Goal: Book appointment/travel/reservation

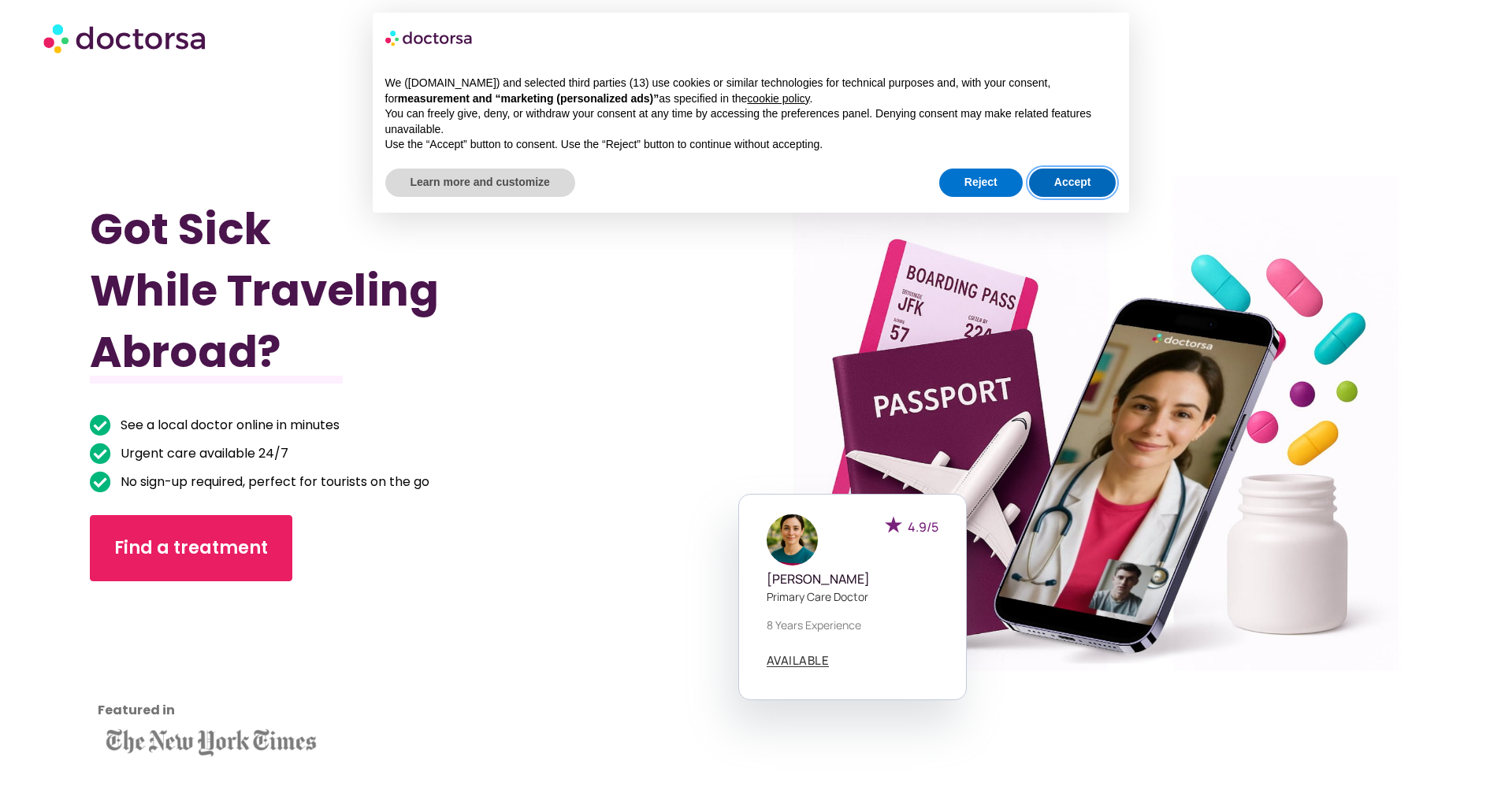
click at [1068, 177] on button "Accept" at bounding box center [1073, 183] width 87 height 29
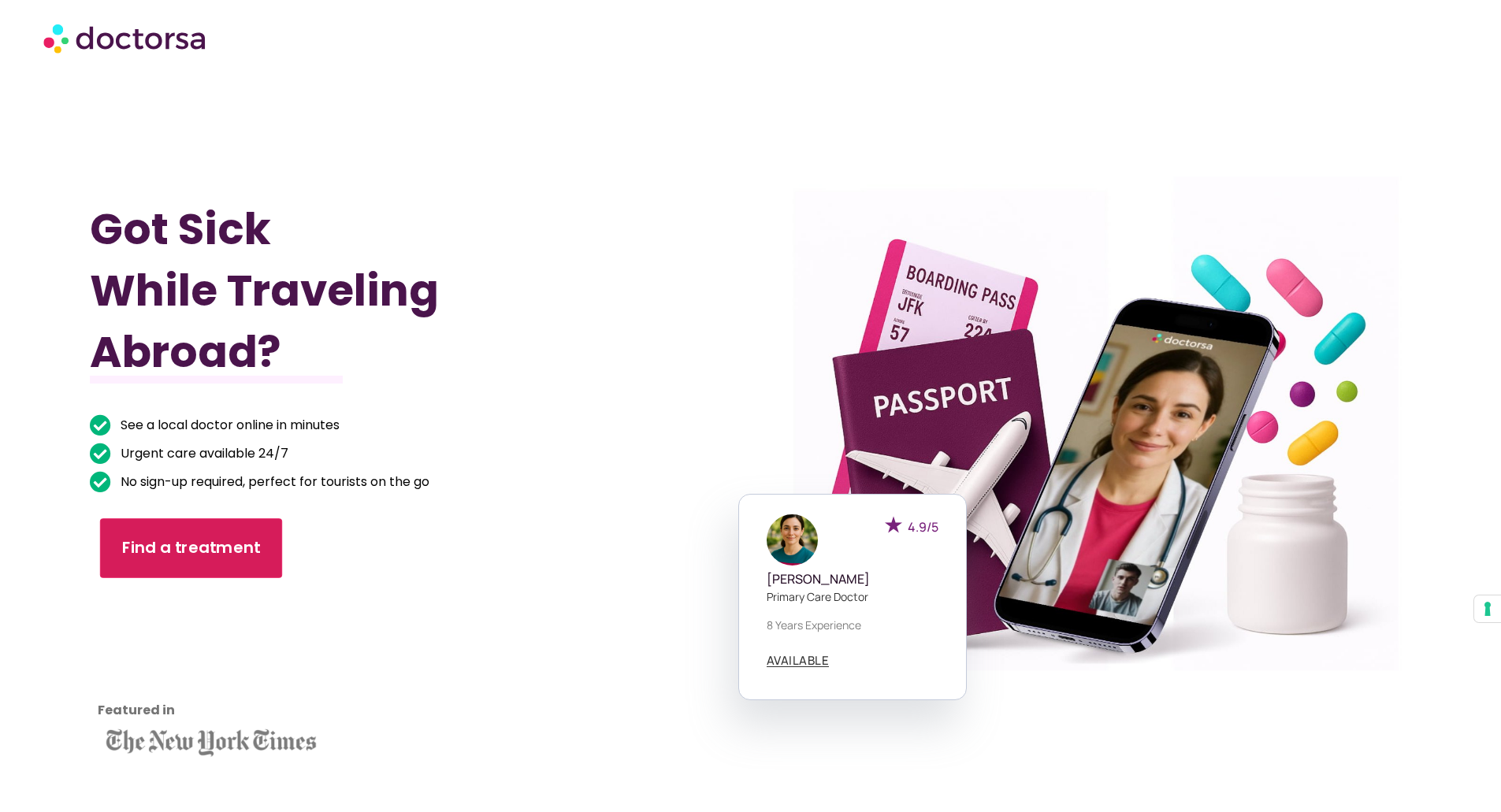
click at [245, 541] on span "Find a treatment" at bounding box center [191, 548] width 139 height 23
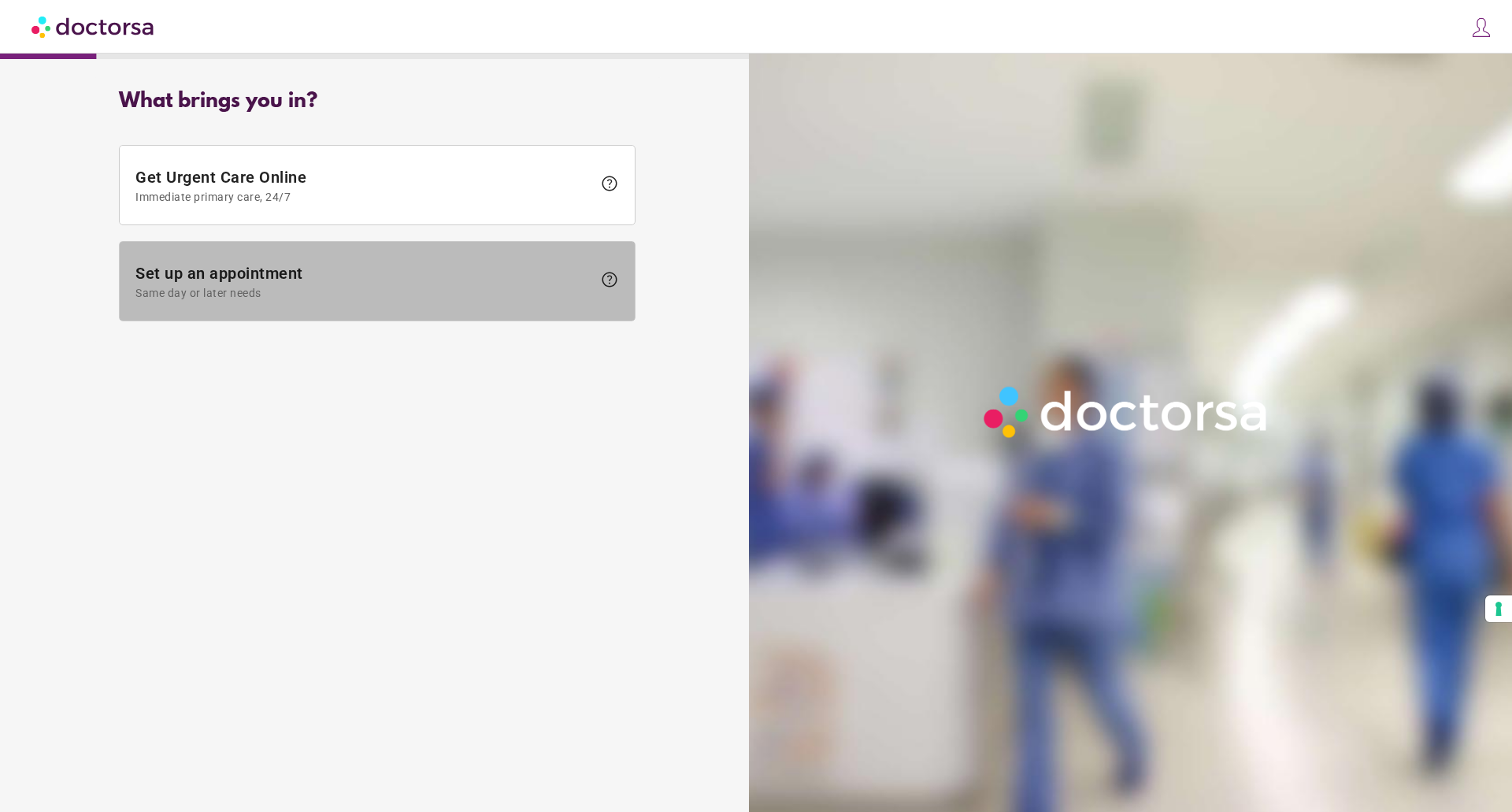
click at [186, 289] on span "Same day or later needs" at bounding box center [364, 293] width 457 height 13
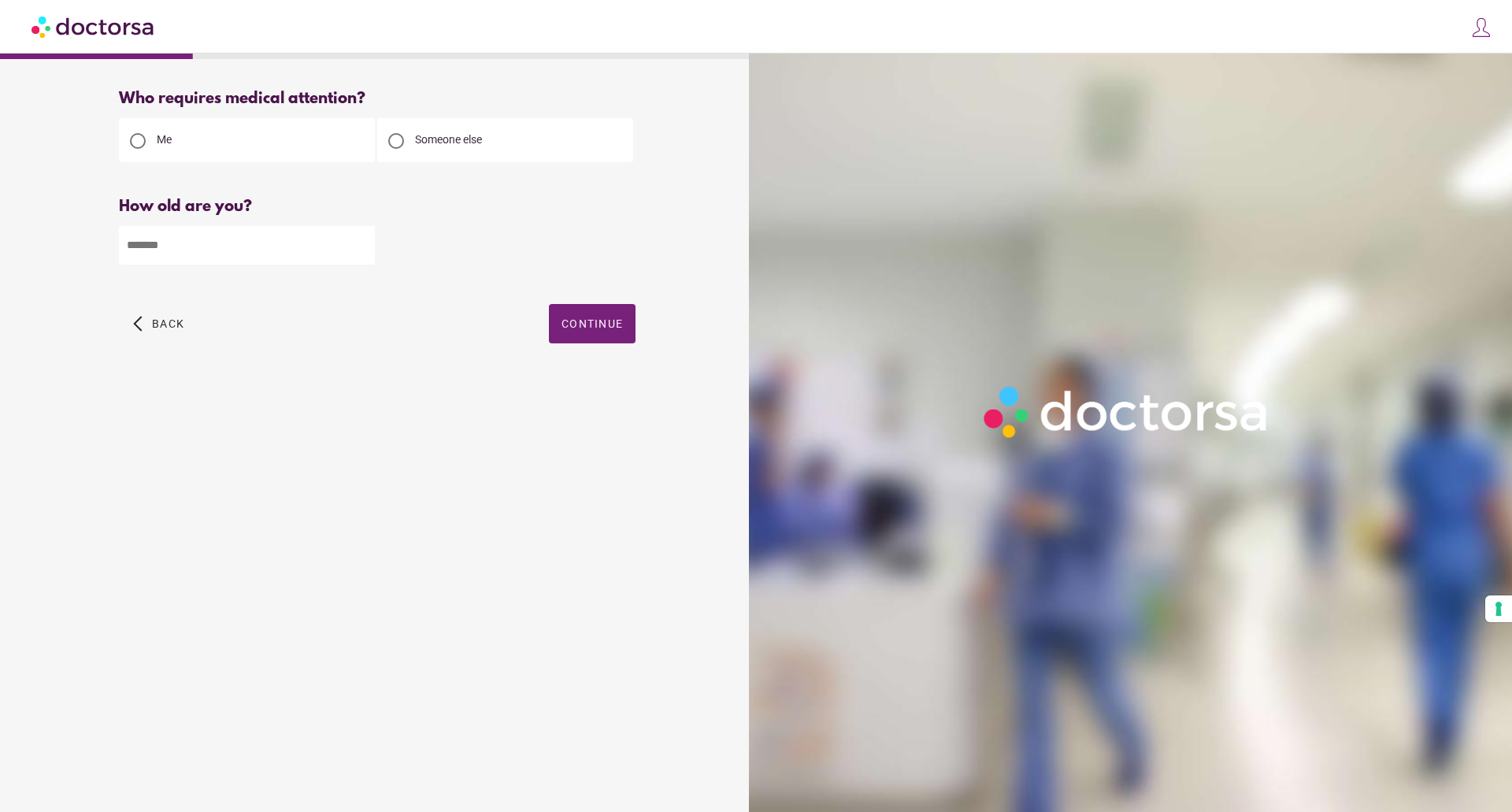
click at [159, 253] on input "number" at bounding box center [247, 245] width 256 height 39
type input "**"
click at [622, 322] on span "Continue" at bounding box center [591, 324] width 61 height 13
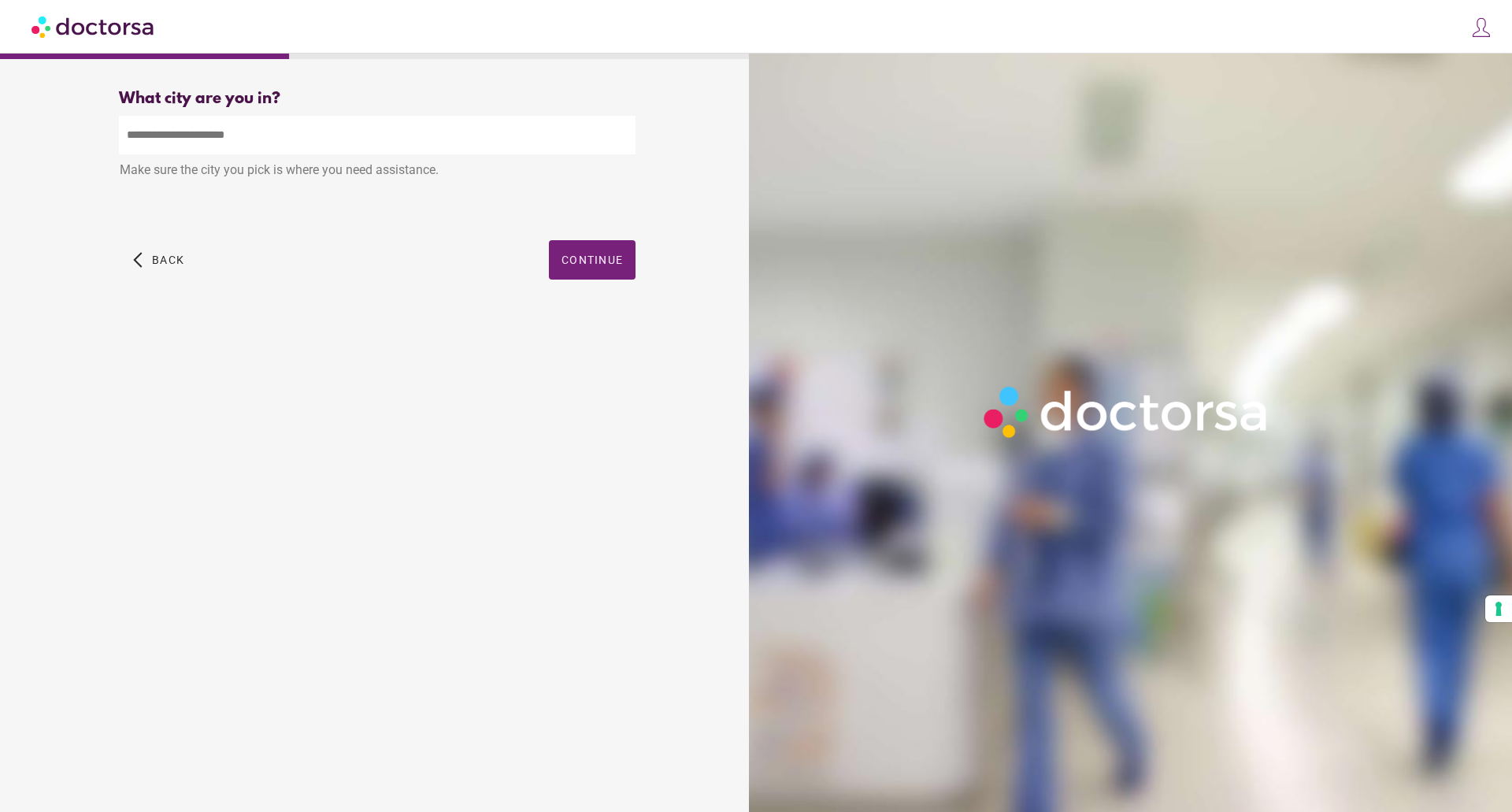
click at [155, 128] on input "text" at bounding box center [377, 135] width 517 height 39
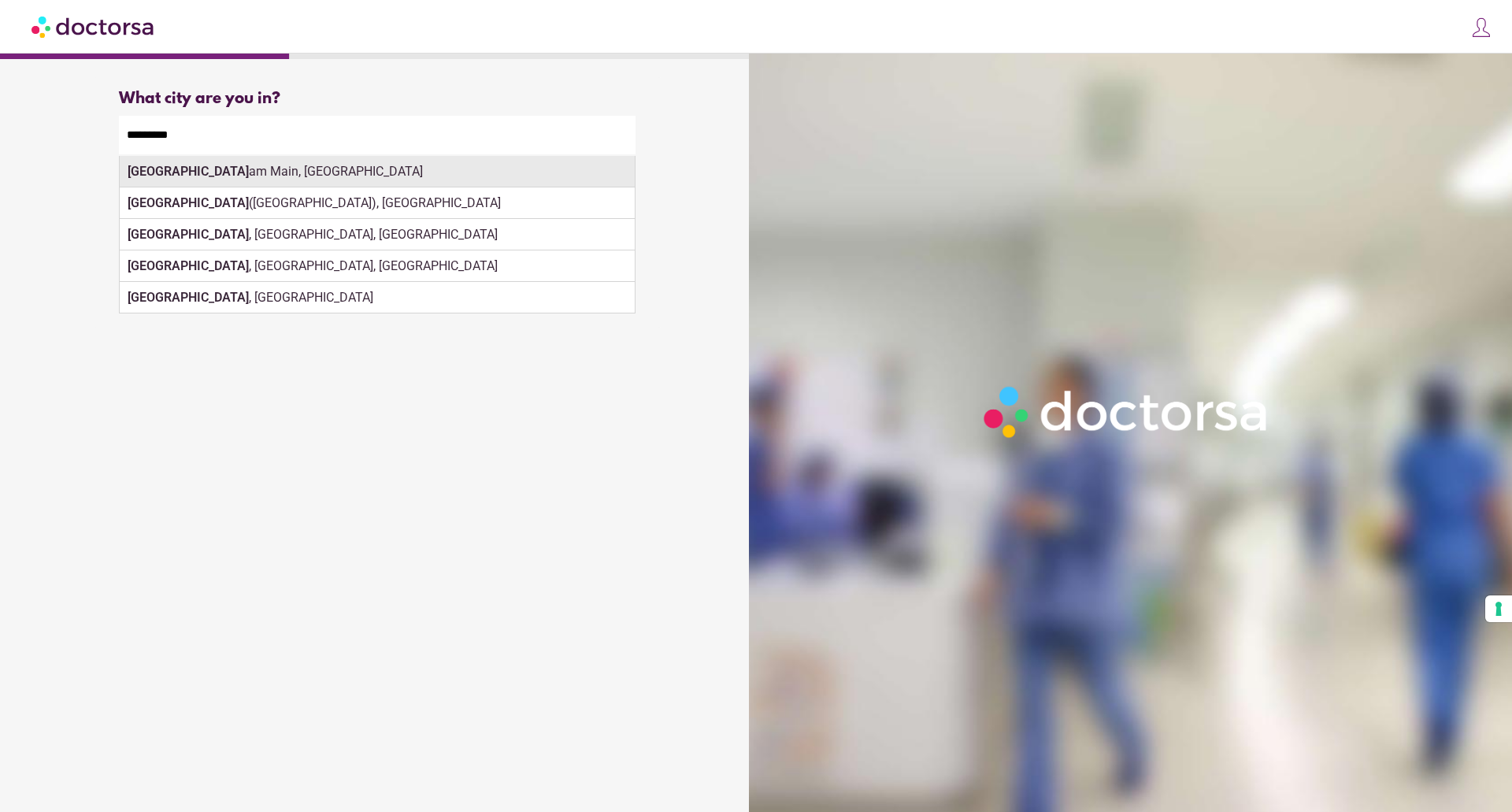
click at [240, 174] on div "Frankfurt am Main, Germany" at bounding box center [377, 172] width 515 height 32
type input "**********"
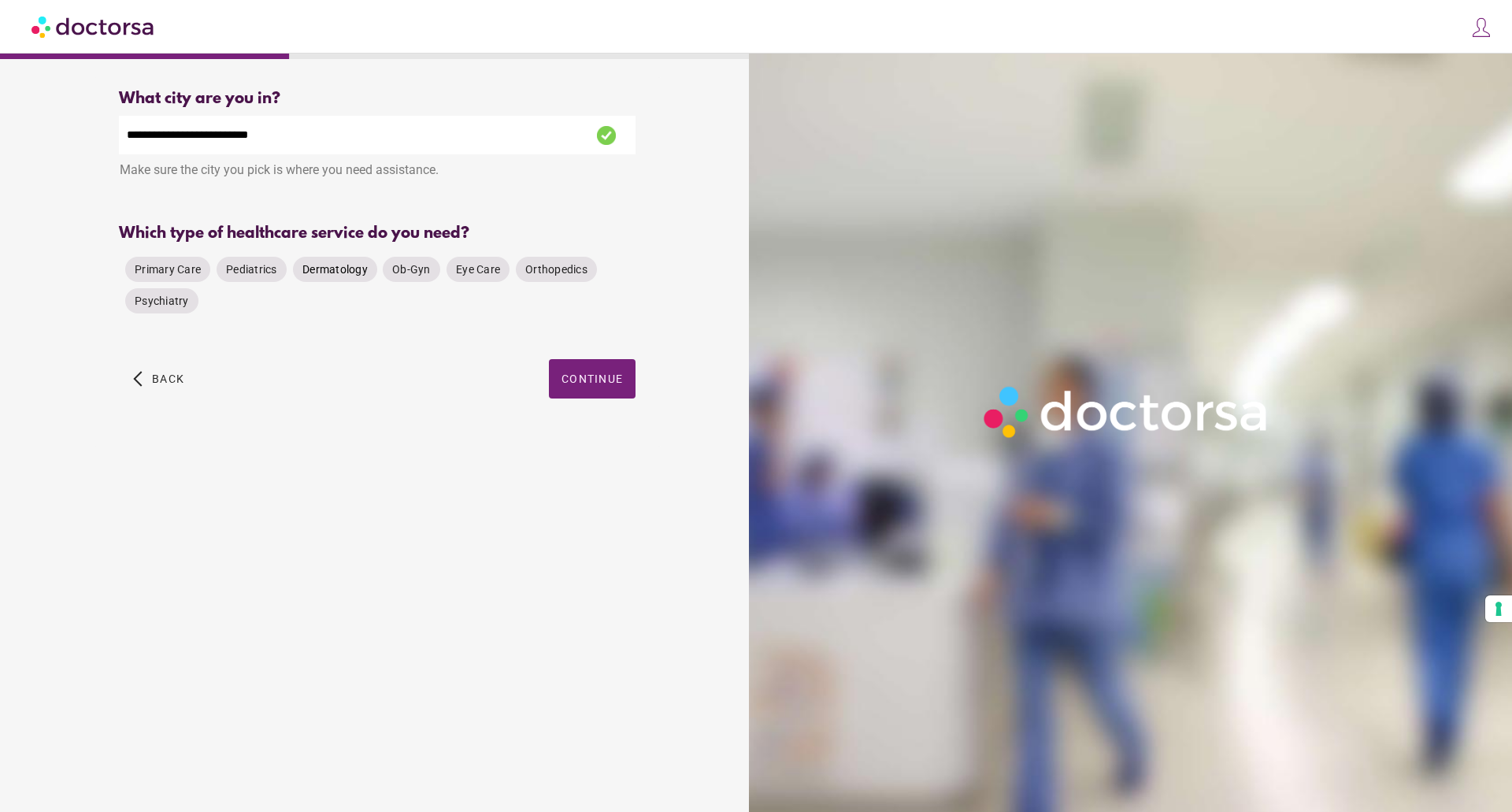
click at [334, 272] on span "Dermatology" at bounding box center [335, 270] width 65 height 13
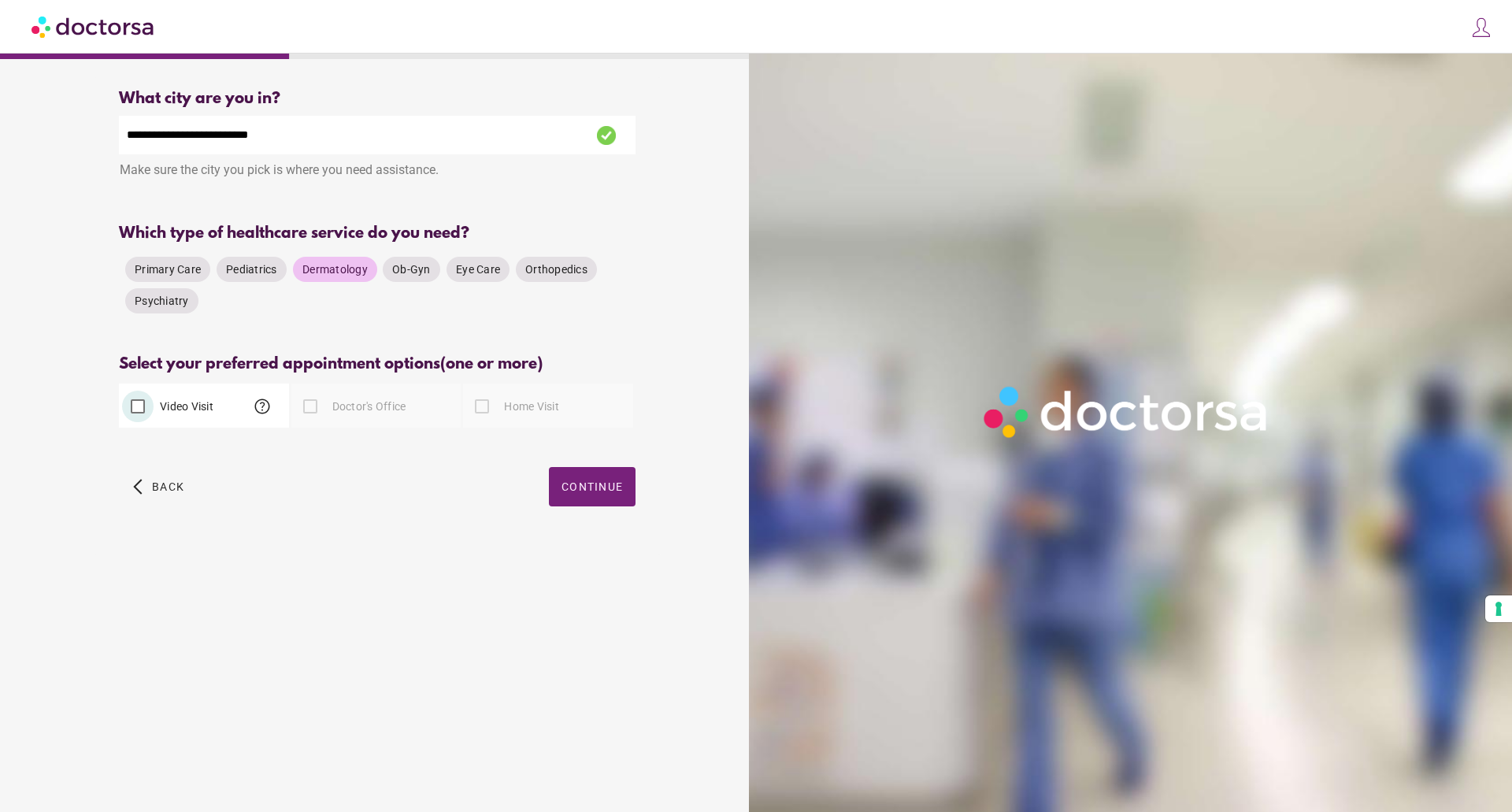
click at [477, 414] on div at bounding box center [482, 407] width 32 height 32
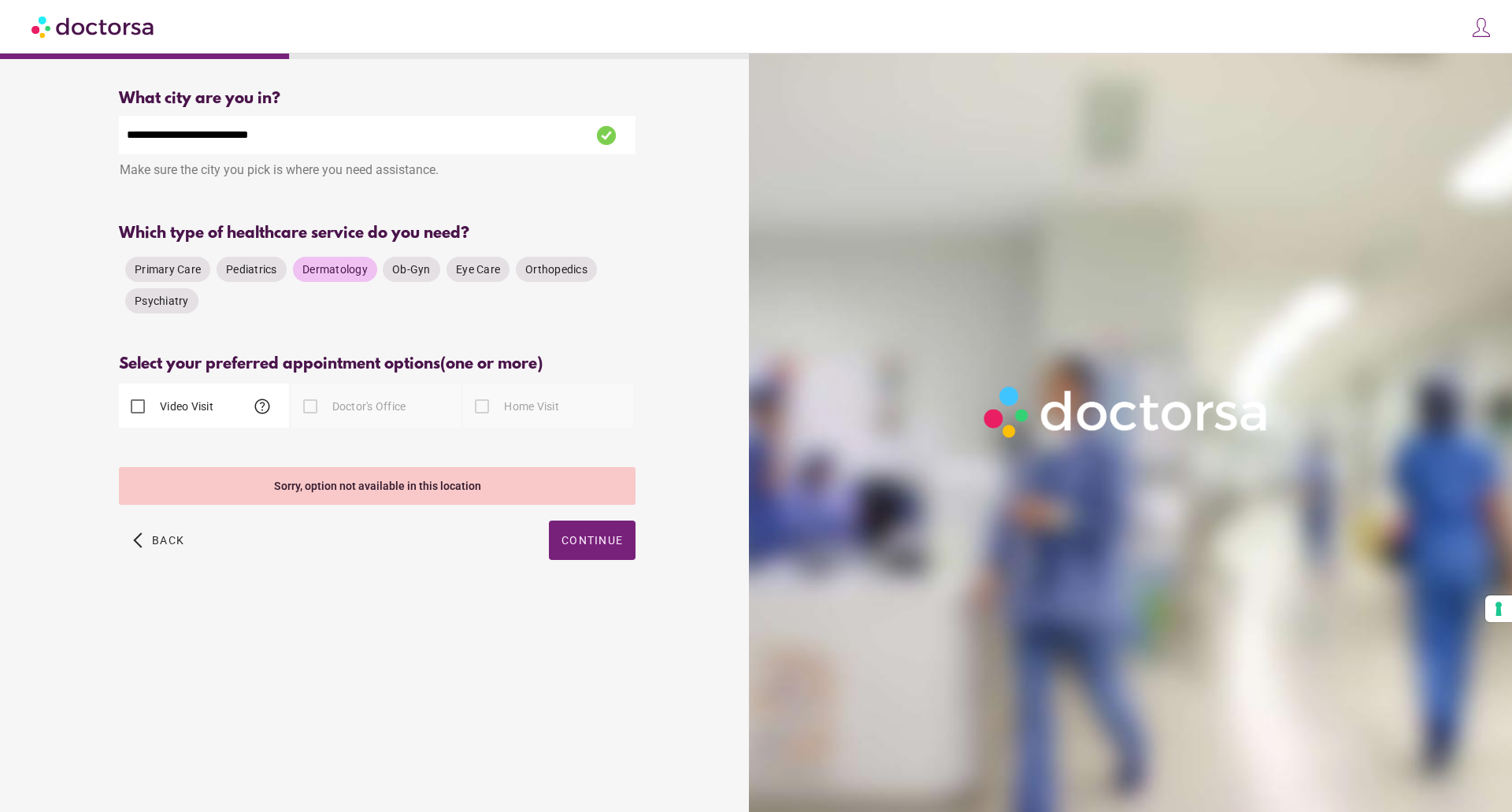
click at [482, 405] on div at bounding box center [482, 407] width 32 height 32
click at [591, 539] on span "Continue" at bounding box center [591, 540] width 61 height 13
